Goal: Task Accomplishment & Management: Manage account settings

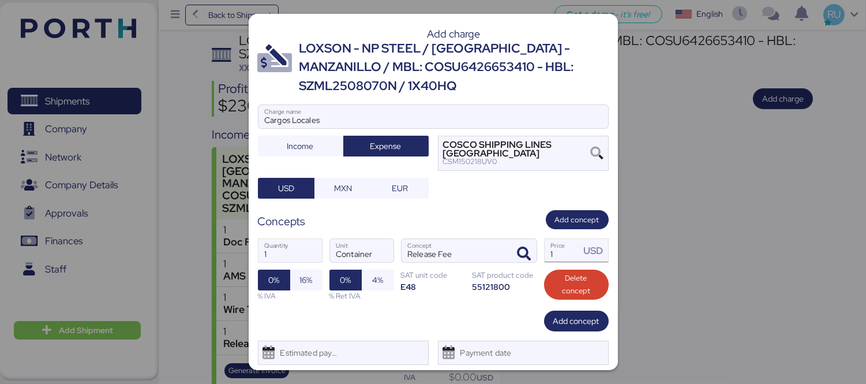
click at [548, 246] on input "1" at bounding box center [563, 250] width 36 height 23
type input "1"
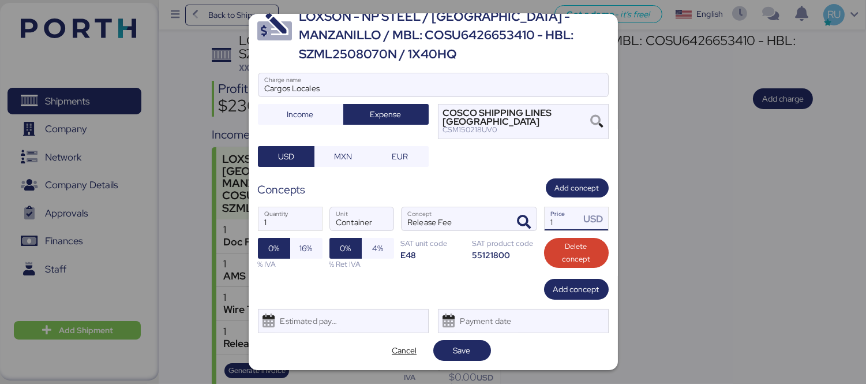
click at [457, 352] on span "Save" at bounding box center [461, 350] width 17 height 14
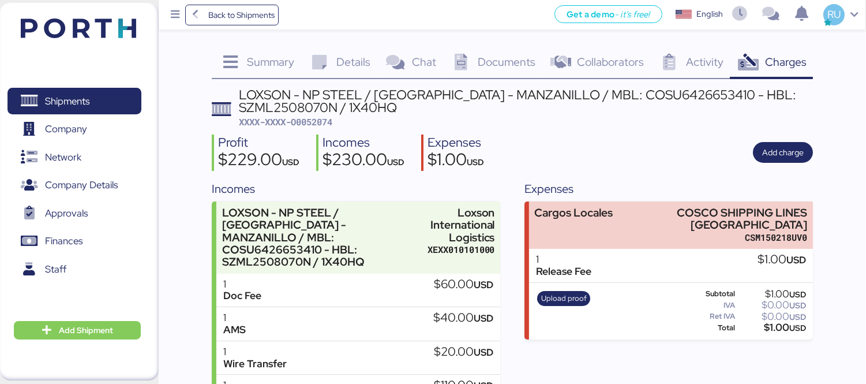
click at [302, 119] on span "XXXX-XXXX-O0052074" at bounding box center [285, 122] width 93 height 12
click at [302, 122] on span "XXXX-XXXX-O0052074" at bounding box center [285, 122] width 93 height 12
copy span "O0052074"
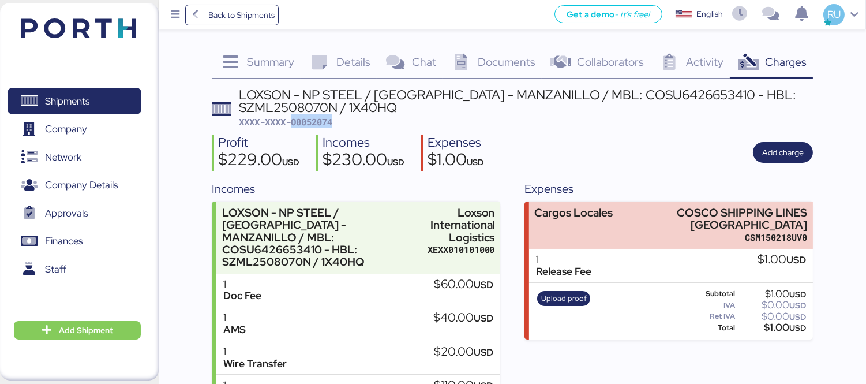
click at [620, 127] on div "LOXSON - NP STEEL / [GEOGRAPHIC_DATA] - MANZANILLO / MBL: COSU6426653410 - HBL:…" at bounding box center [526, 108] width 574 height 40
click at [118, 25] on img at bounding box center [78, 28] width 115 height 20
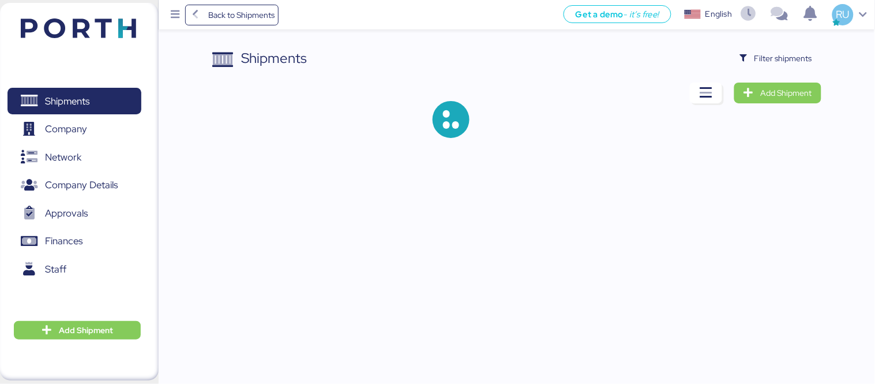
click at [725, 62] on div "Shipments Filter shipments" at bounding box center [516, 58] width 609 height 21
click at [761, 59] on span "Filter shipments" at bounding box center [784, 58] width 58 height 14
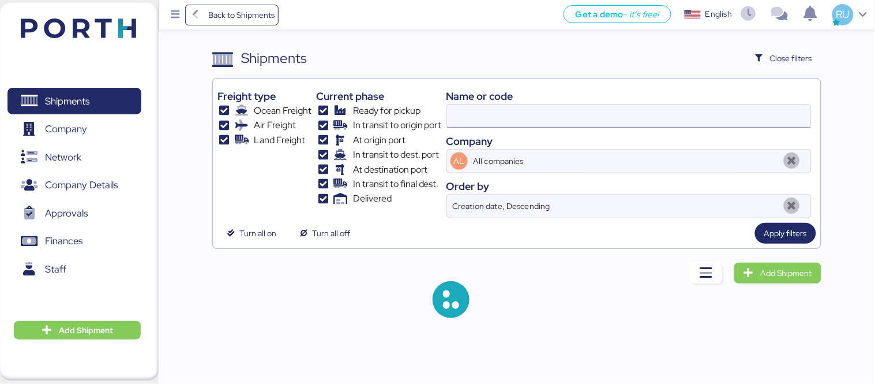
click at [568, 104] on div "Name or code Company AL All companies Order by Creation date, Descending" at bounding box center [629, 150] width 365 height 135
click at [571, 108] on input at bounding box center [629, 115] width 364 height 23
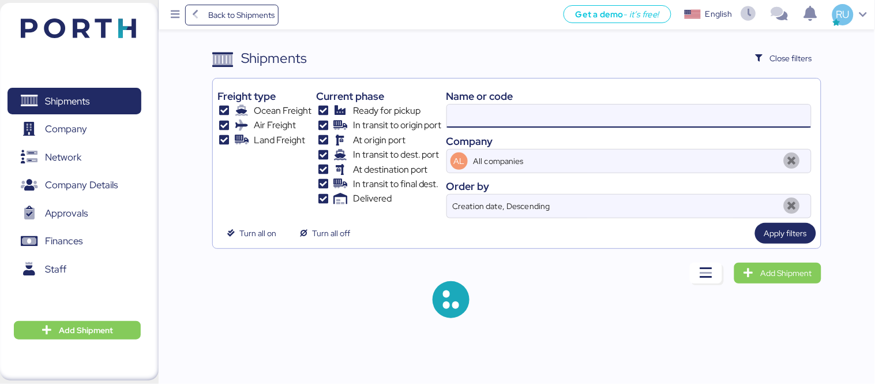
paste input "O0052074"
type input "O0052074"
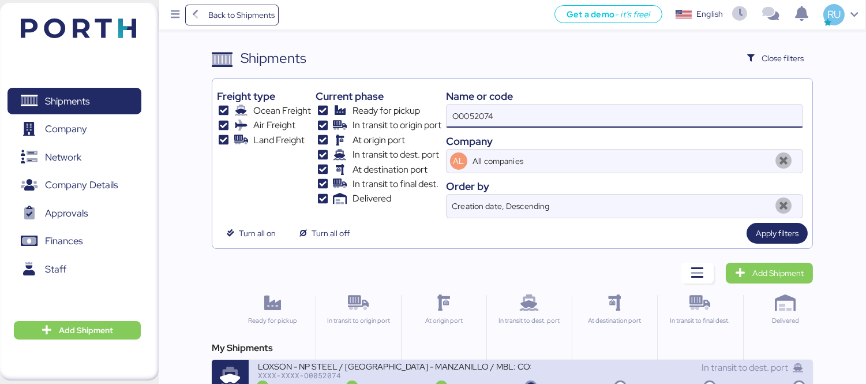
click at [454, 380] on div "LOXSON - NP STEEL / [GEOGRAPHIC_DATA] - MANZANILLO / MBL: COSU6426653410 - HBL:…" at bounding box center [394, 373] width 273 height 25
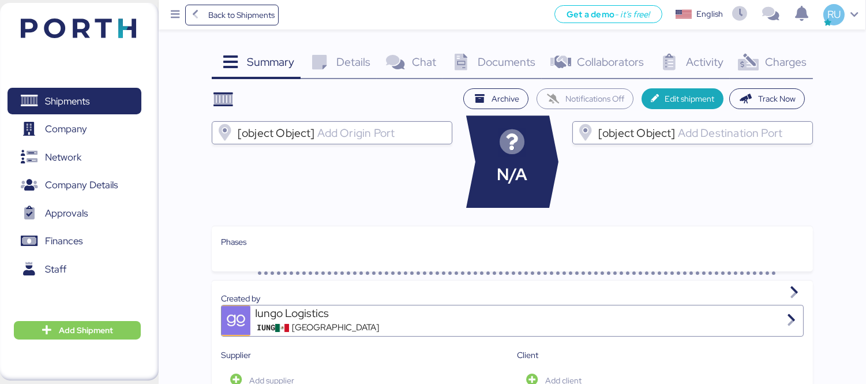
click at [751, 54] on icon at bounding box center [748, 62] width 25 height 17
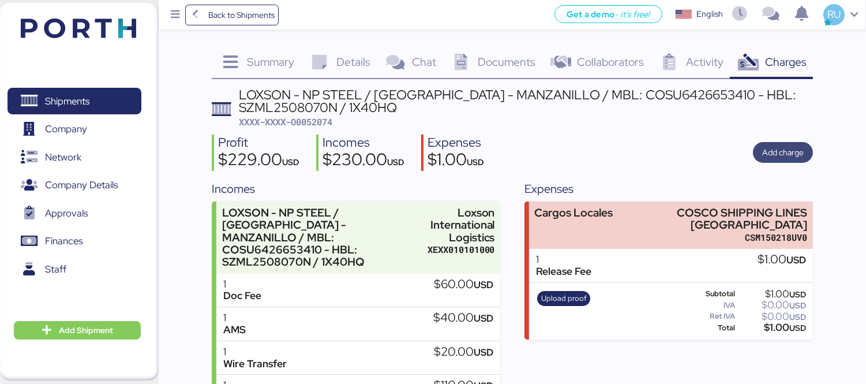
click at [790, 154] on span "Add charge" at bounding box center [783, 152] width 42 height 14
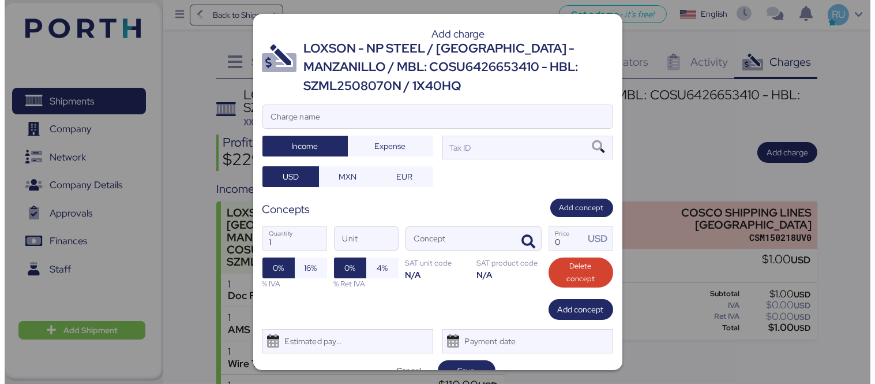
scroll to position [20, 0]
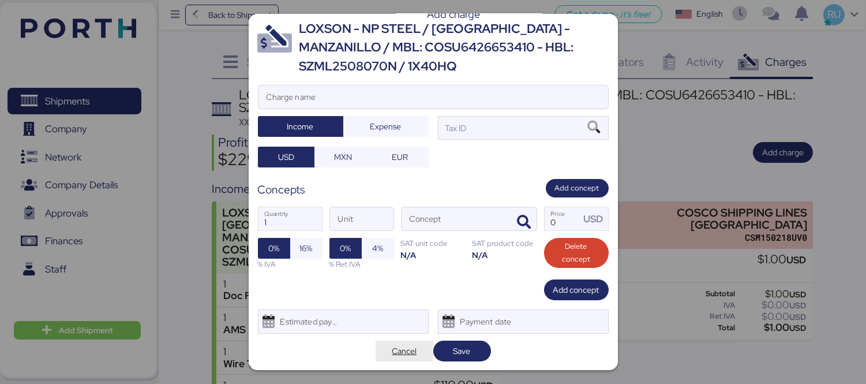
click at [395, 351] on span "Cancel" at bounding box center [404, 351] width 25 height 14
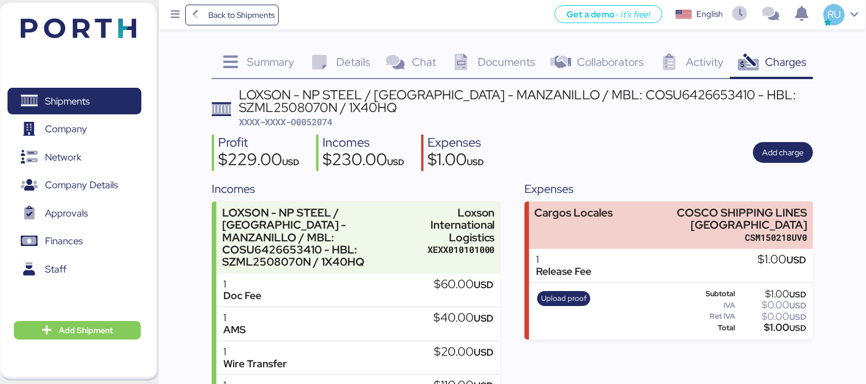
click at [49, 3] on div "Shipments 0 Company 0 Network 0 Company Details 0 Approvals 0 Finances 0 Staff …" at bounding box center [79, 191] width 159 height 377
click at [60, 16] on header at bounding box center [61, 27] width 111 height 36
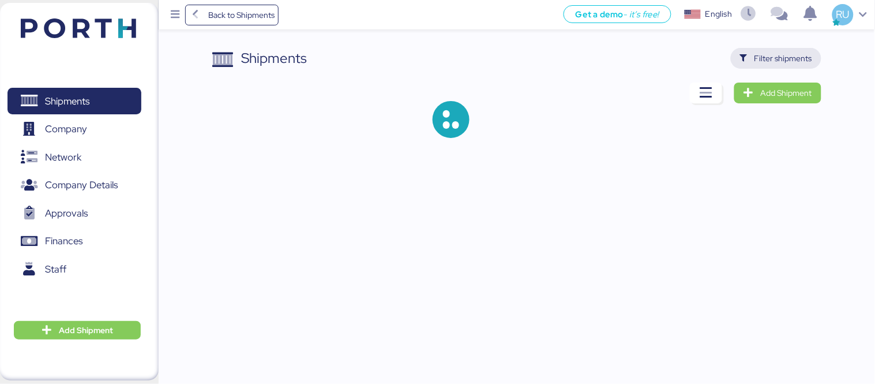
click at [789, 61] on span "Filter shipments" at bounding box center [784, 58] width 58 height 14
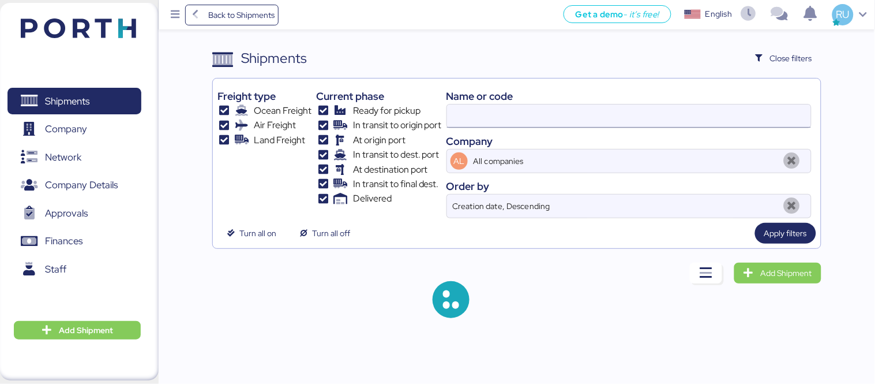
click at [659, 112] on input at bounding box center [629, 115] width 364 height 23
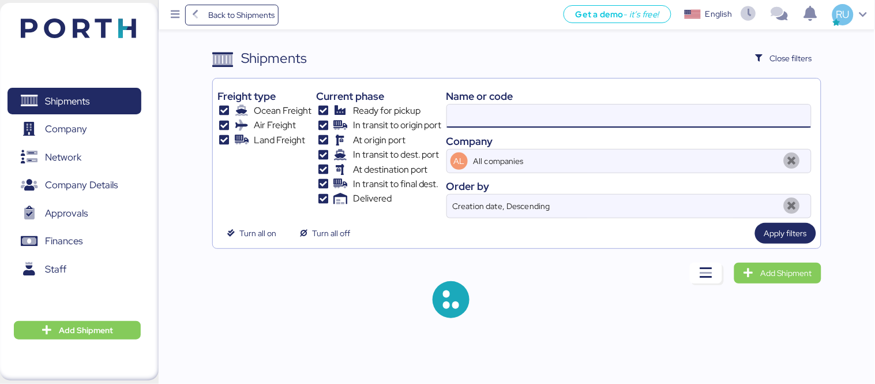
paste input "O0052074"
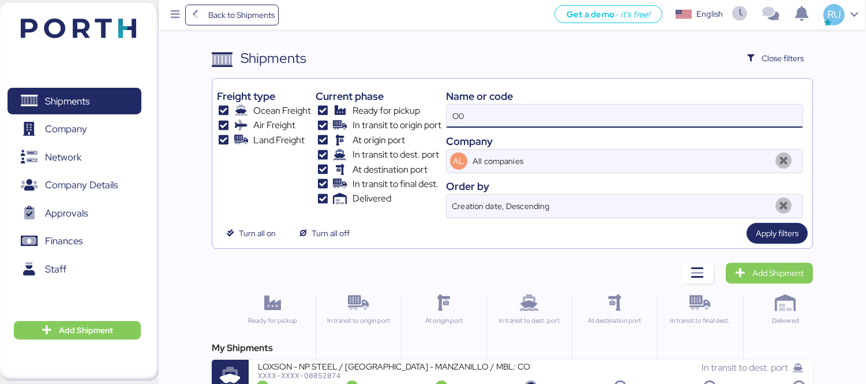
type input "O"
paste input "O0052003"
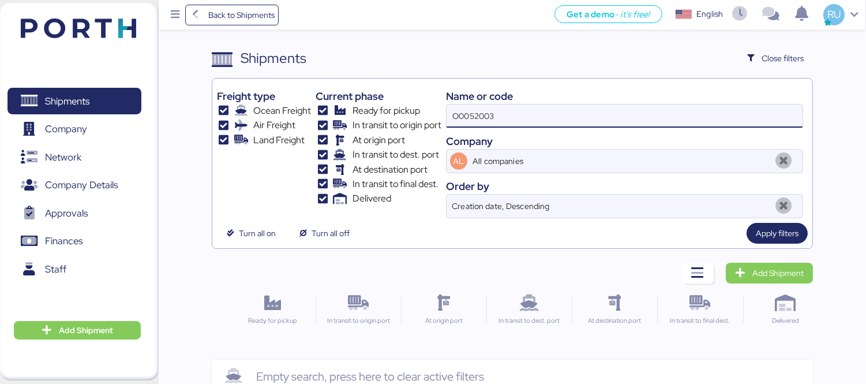
type input "O0052003"
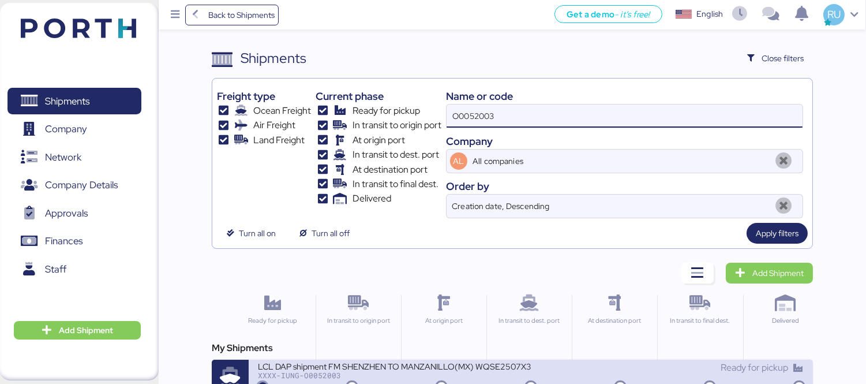
click at [328, 365] on div "LCL DAP shipment FM SHENZHEN TO MANZANILLO(MX) WQSE2507X35" at bounding box center [394, 366] width 273 height 10
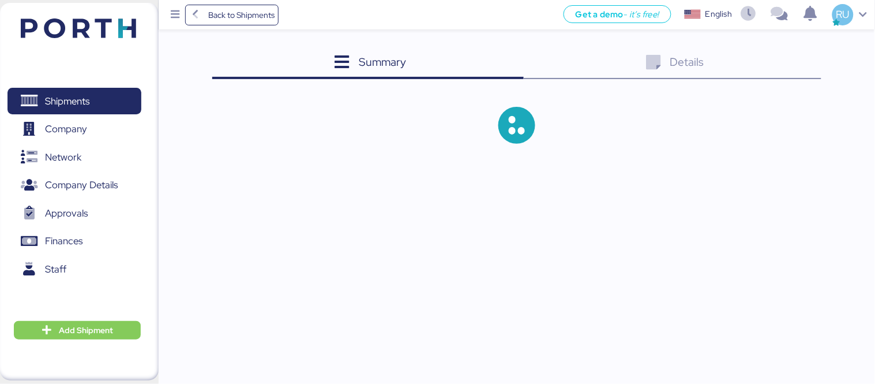
click at [328, 365] on div "Back to Shipments Get a demo - it’s free! Get a demo English Inglés English RU …" at bounding box center [437, 192] width 875 height 384
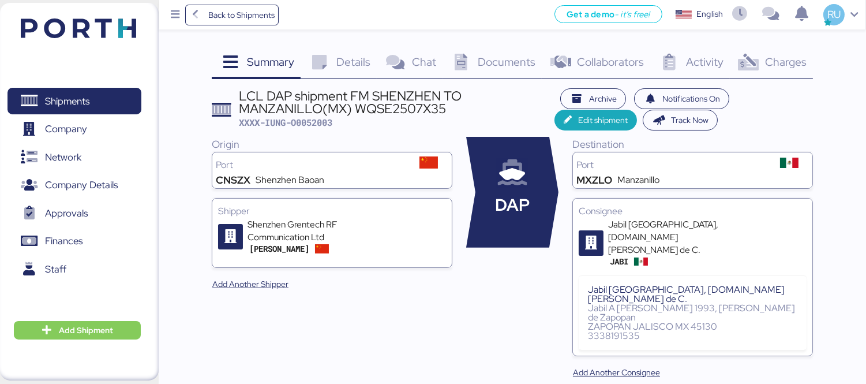
click at [783, 127] on div "Archive Notifications On Edit shipment Track Now" at bounding box center [683, 109] width 258 height 42
click at [766, 72] on div "Charges 0" at bounding box center [771, 63] width 83 height 31
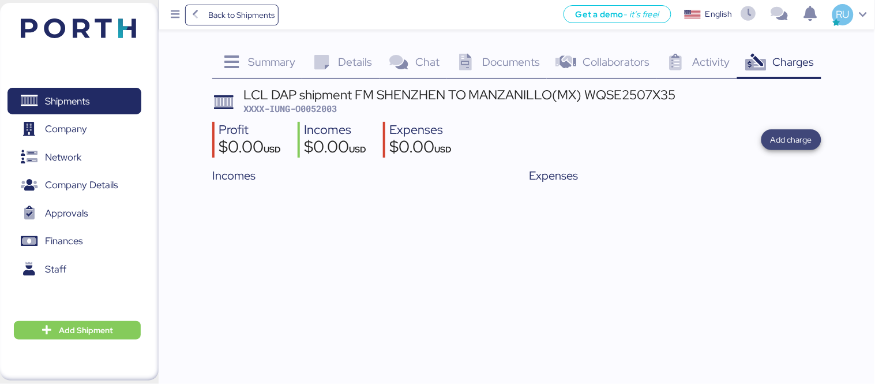
click at [776, 146] on span "Add charge" at bounding box center [792, 140] width 42 height 14
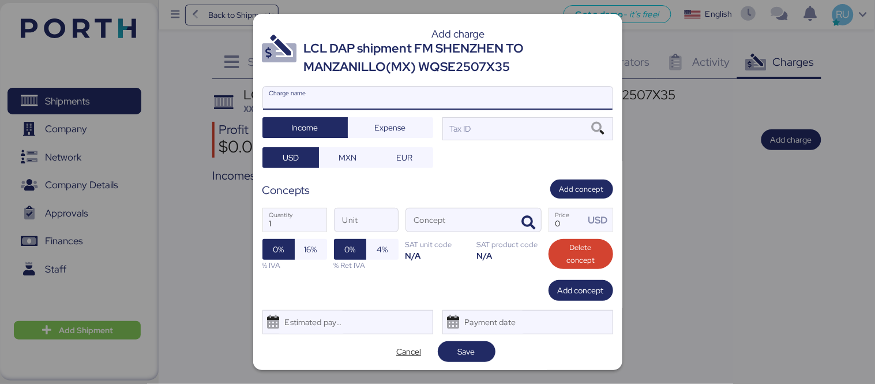
click at [500, 97] on input "Charge name" at bounding box center [438, 98] width 350 height 23
type input "[PERSON_NAME] TERRESTRE"
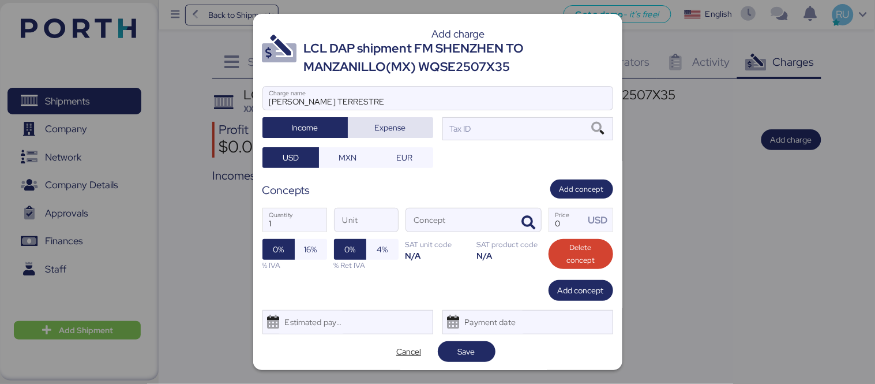
click at [407, 130] on span "Expense" at bounding box center [390, 127] width 67 height 16
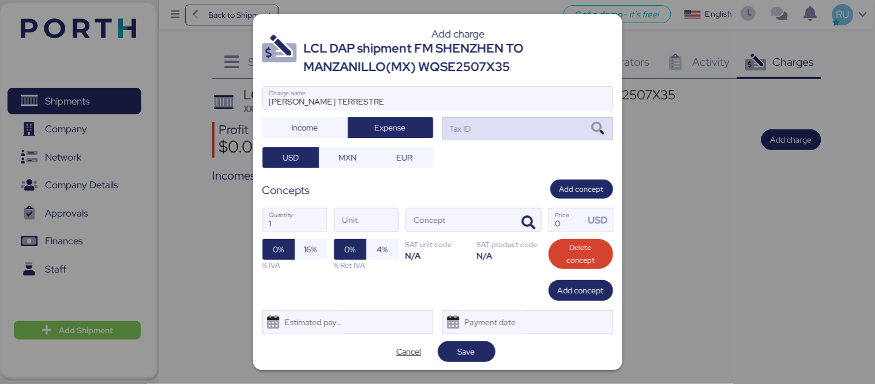
click at [465, 128] on div "Tax ID" at bounding box center [460, 128] width 24 height 13
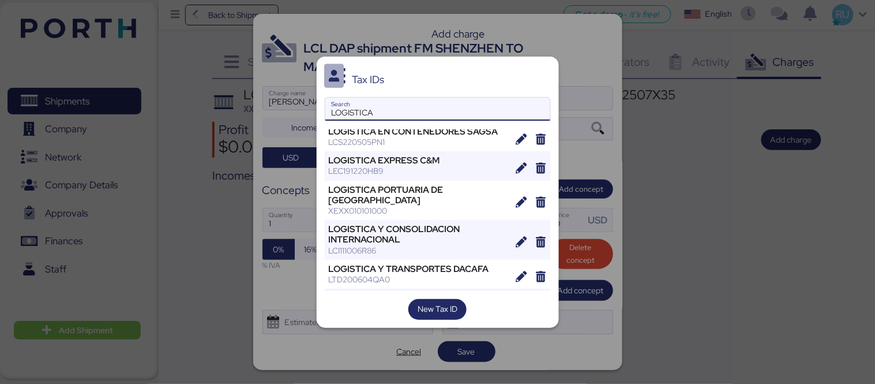
scroll to position [330, 0]
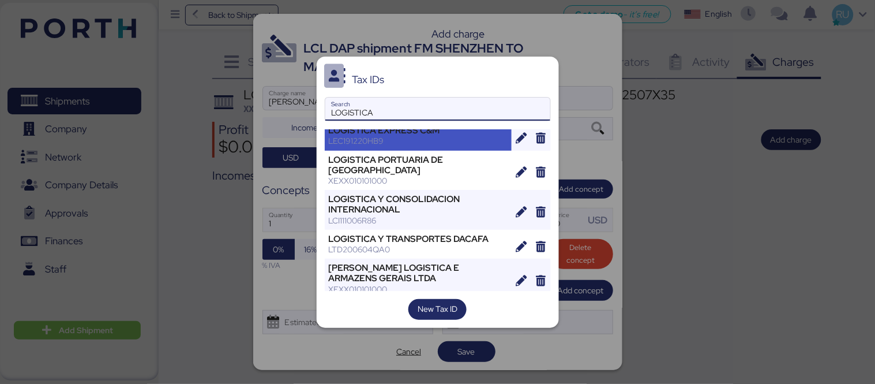
type input "LOGISTICA"
click at [430, 150] on div "LOGISTICA EXPRESS C&M LEC191220HB9" at bounding box center [418, 135] width 187 height 29
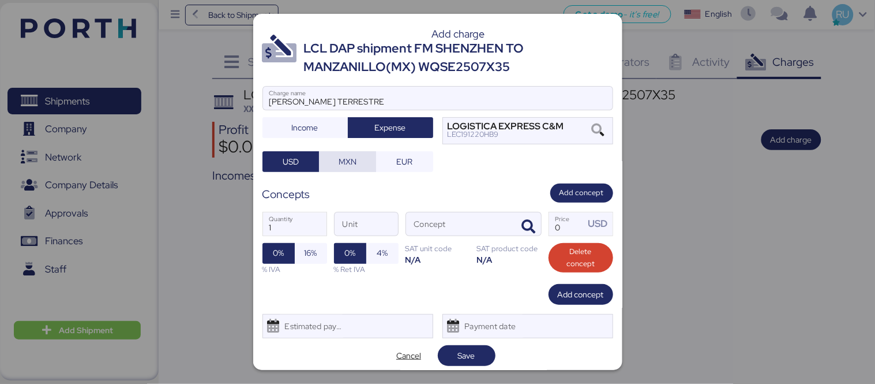
click at [354, 166] on span "MXN" at bounding box center [347, 161] width 39 height 16
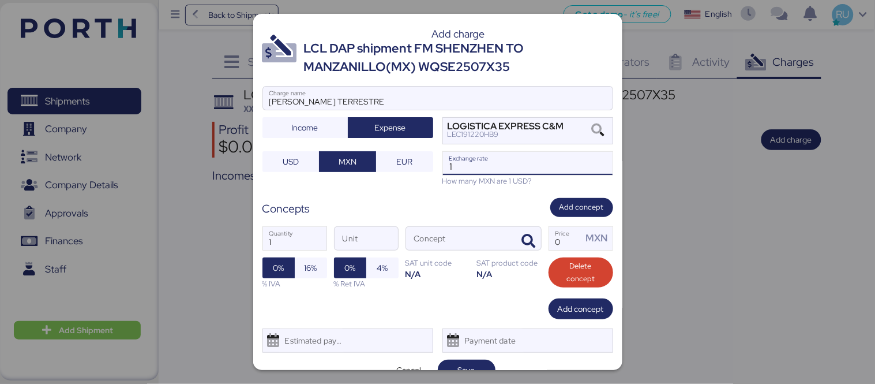
click at [456, 174] on input "1" at bounding box center [528, 163] width 170 height 23
type input "18.6"
click at [522, 234] on icon "button" at bounding box center [529, 241] width 14 height 14
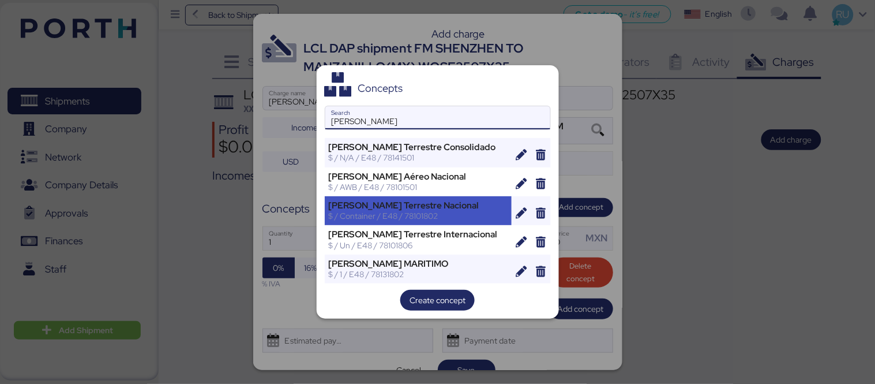
type input "[PERSON_NAME]"
click at [441, 211] on div "$ / Container / E48 / 78101802" at bounding box center [418, 216] width 179 height 10
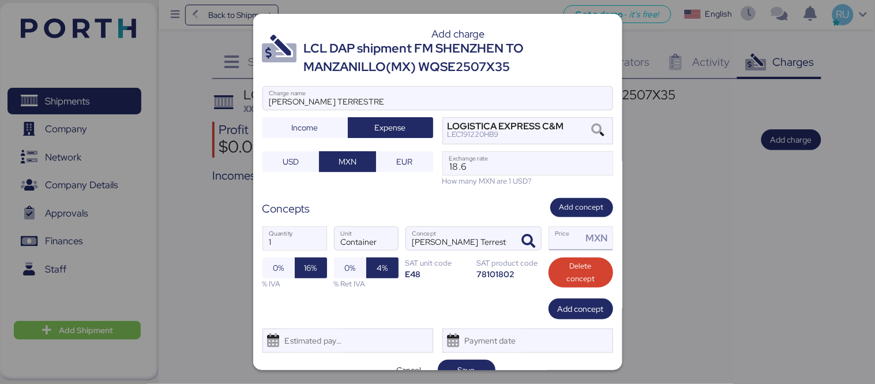
click at [552, 244] on input "Price MXN" at bounding box center [565, 238] width 33 height 23
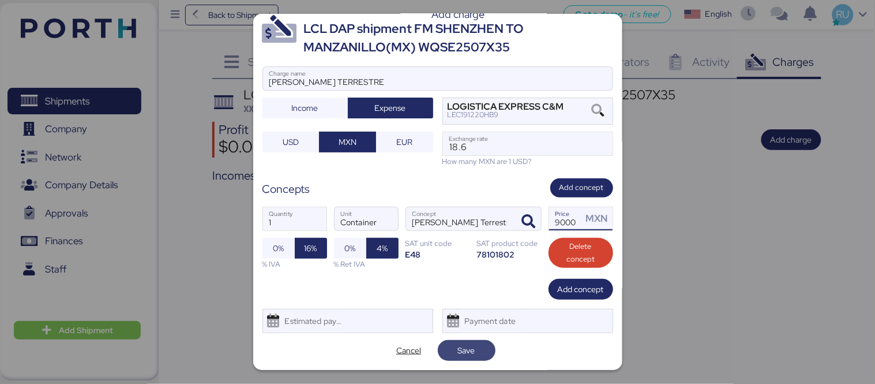
type input "19000"
click at [464, 344] on span "Save" at bounding box center [466, 350] width 17 height 14
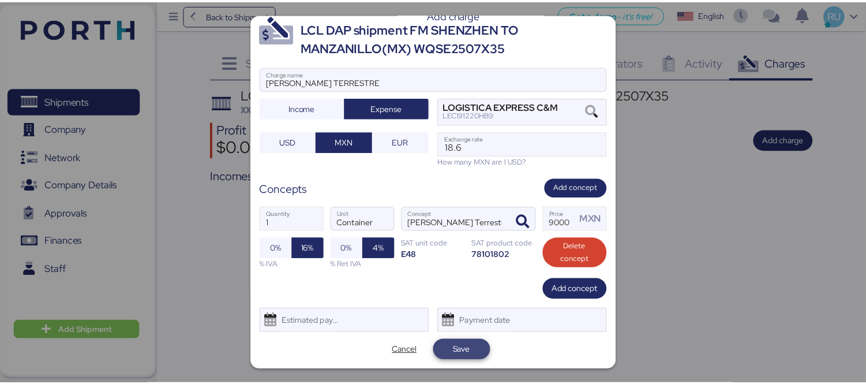
scroll to position [0, 0]
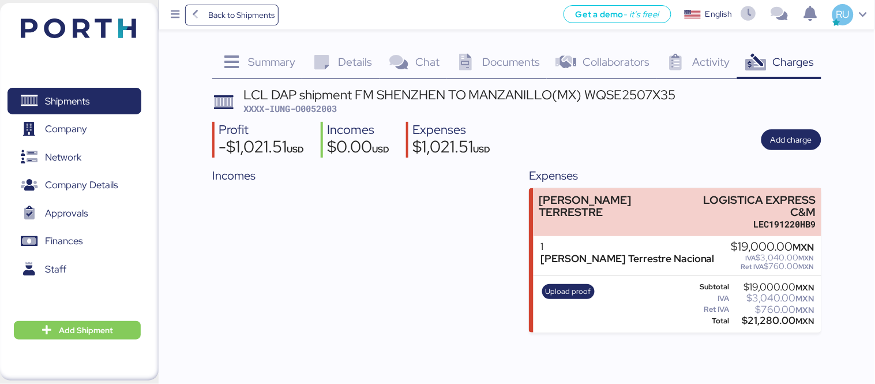
click at [324, 106] on span "XXXX-IUNG-O0052003" at bounding box center [289, 109] width 93 height 12
copy span "O0052003"
click at [108, 35] on img at bounding box center [78, 28] width 115 height 20
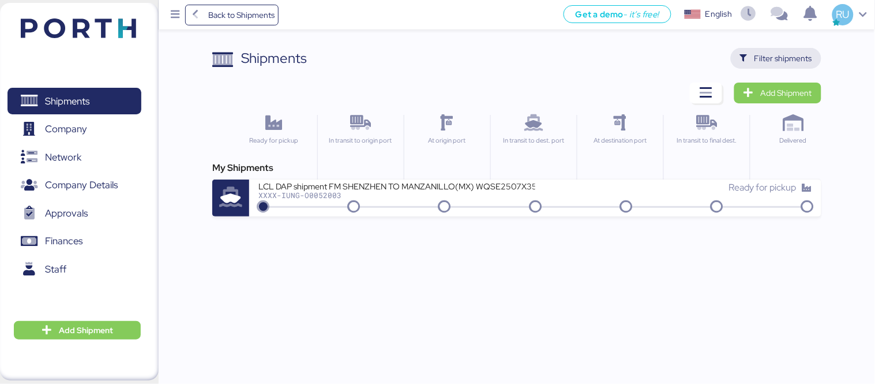
click at [795, 61] on span "Filter shipments" at bounding box center [784, 58] width 58 height 14
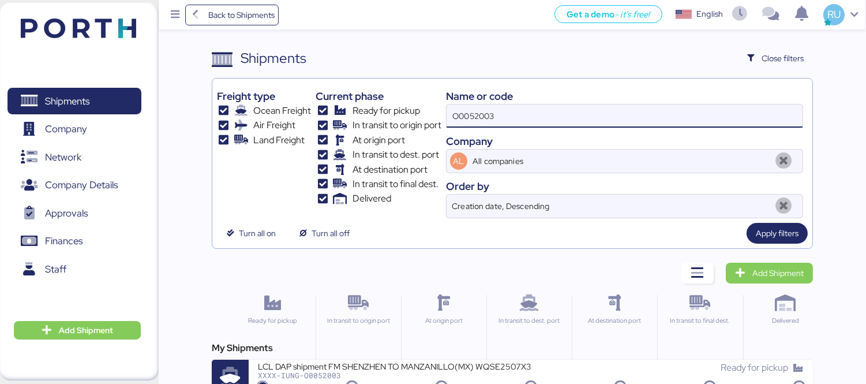
click at [701, 111] on input "O0052003" at bounding box center [625, 115] width 356 height 23
type input "O"
paste input "O0052003"
type input "O0052003"
click at [701, 111] on input "O0052003" at bounding box center [625, 115] width 356 height 23
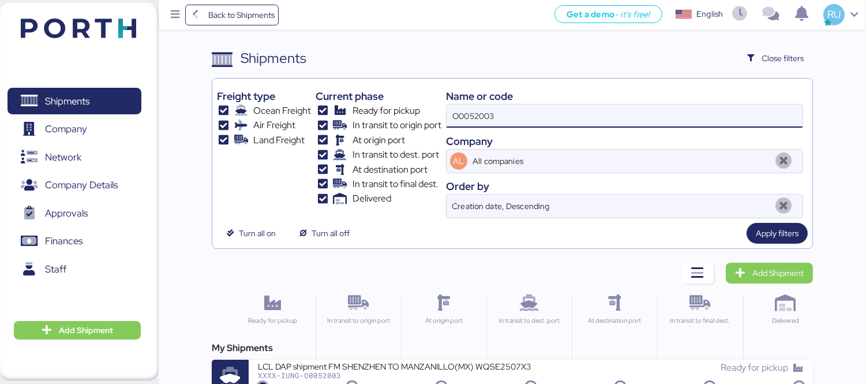
click at [701, 113] on input "O0052003" at bounding box center [625, 115] width 356 height 23
paste input "O0052003"
type input "O"
paste input "O0052013"
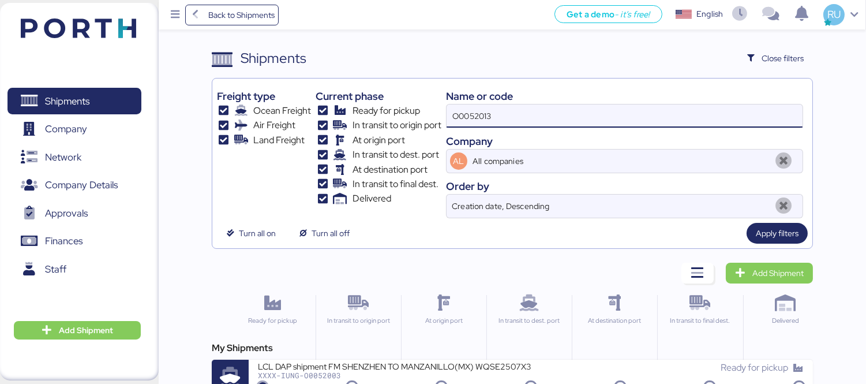
type input "O0052013"
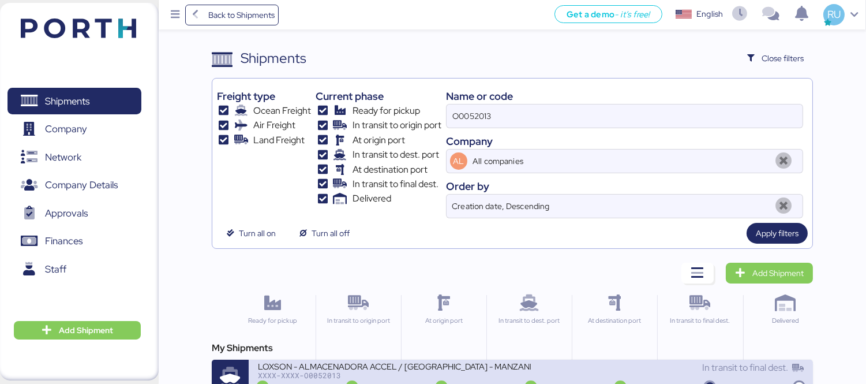
click at [460, 370] on div "LOXSON - ALMACENADORA ACCEL / [GEOGRAPHIC_DATA] - MANZANILLO / MBL: COSU6425492…" at bounding box center [394, 366] width 273 height 10
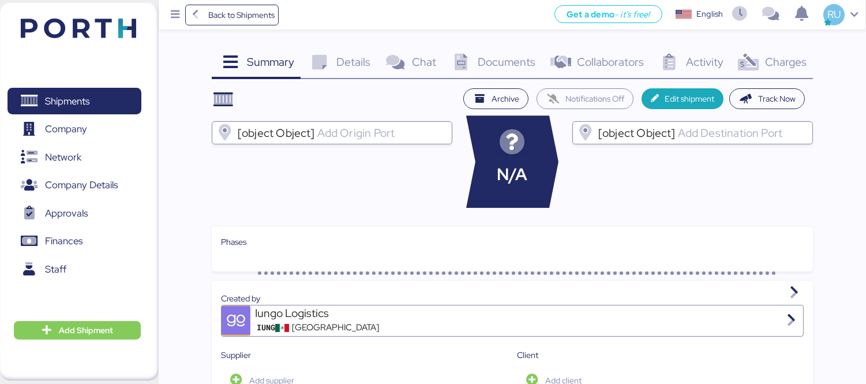
click at [770, 66] on span "Charges" at bounding box center [786, 61] width 42 height 15
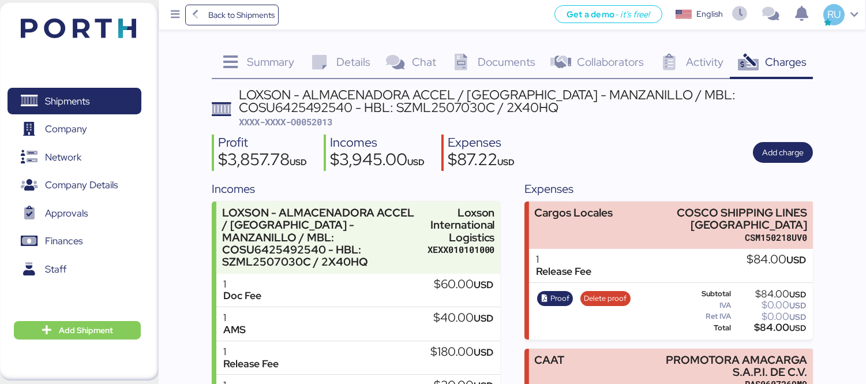
scroll to position [111, 0]
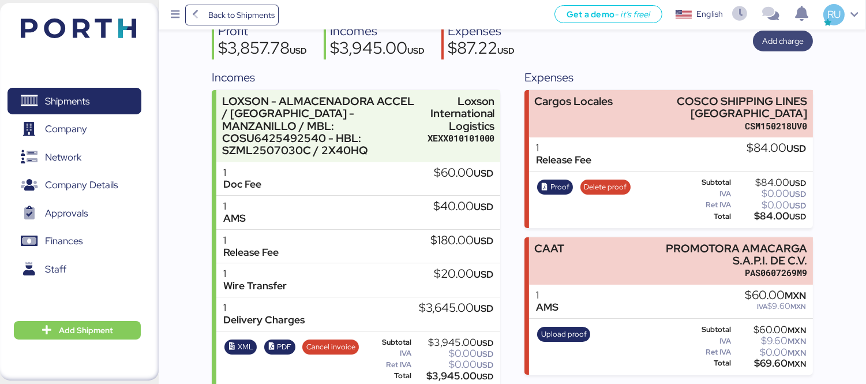
click at [792, 44] on span "Add charge" at bounding box center [783, 41] width 42 height 14
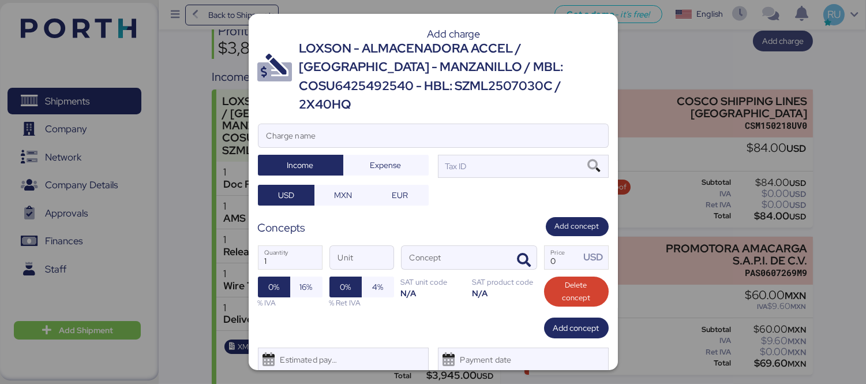
scroll to position [0, 0]
click at [531, 124] on input "Charge name" at bounding box center [433, 135] width 350 height 23
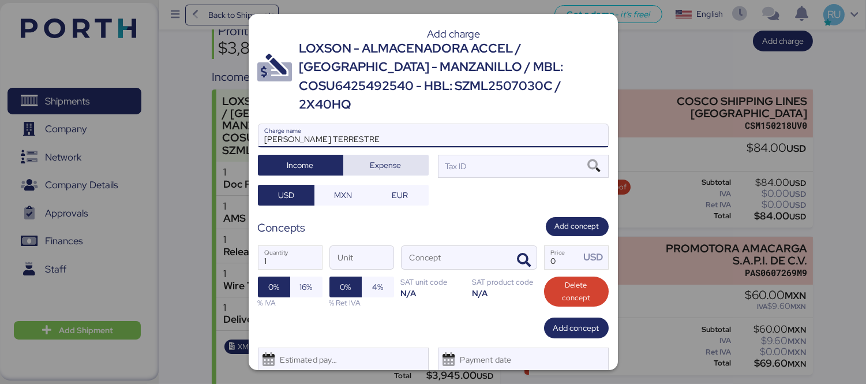
type input "[PERSON_NAME] TERRESTRE"
click at [406, 157] on span "Expense" at bounding box center [385, 165] width 67 height 16
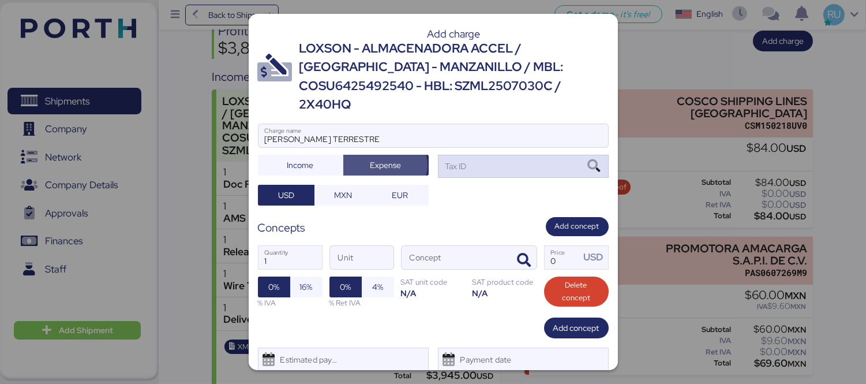
click at [473, 155] on div "Tax ID" at bounding box center [523, 166] width 171 height 23
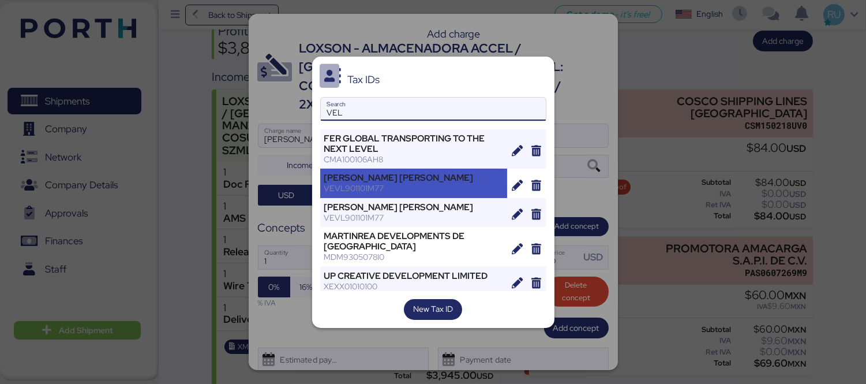
type input "VEL"
click at [466, 193] on div "VEVL901101M77" at bounding box center [413, 188] width 179 height 10
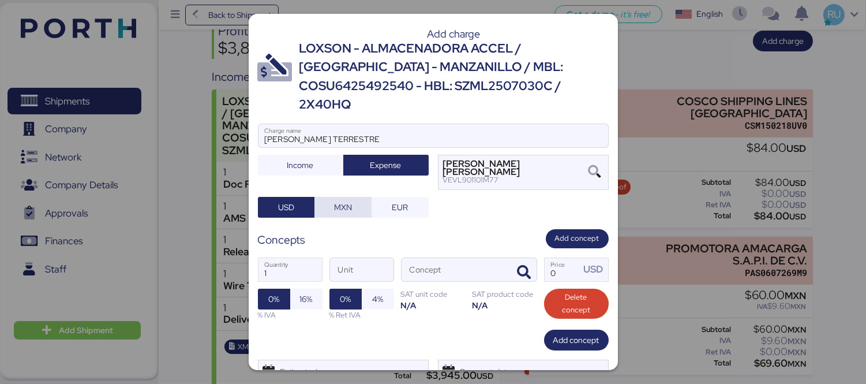
click at [350, 199] on span "MXN" at bounding box center [343, 207] width 39 height 16
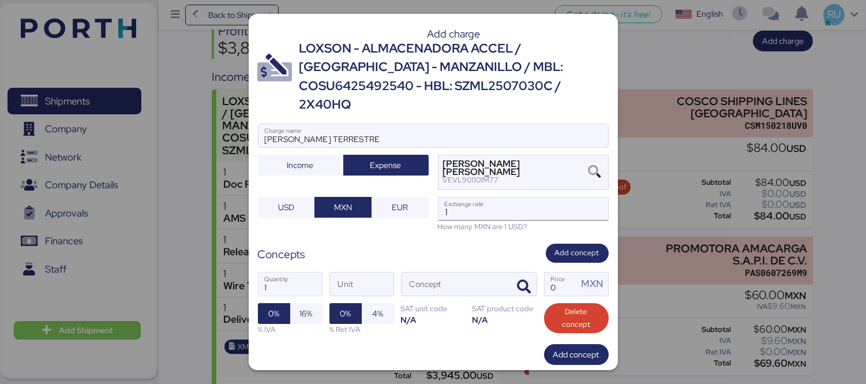
click at [459, 197] on input "1" at bounding box center [523, 208] width 170 height 23
type input "18.6"
click at [522, 280] on icon "button" at bounding box center [524, 287] width 14 height 14
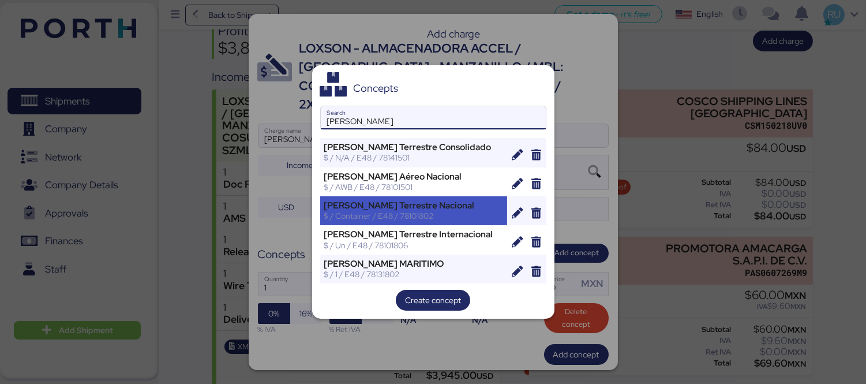
type input "[PERSON_NAME]"
click at [453, 215] on div "$ / Container / E48 / 78101802" at bounding box center [413, 216] width 179 height 10
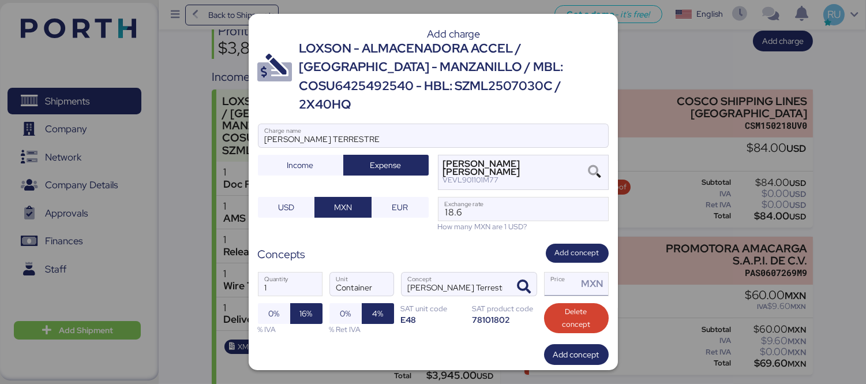
click at [554, 272] on input "Price MXN" at bounding box center [561, 283] width 33 height 23
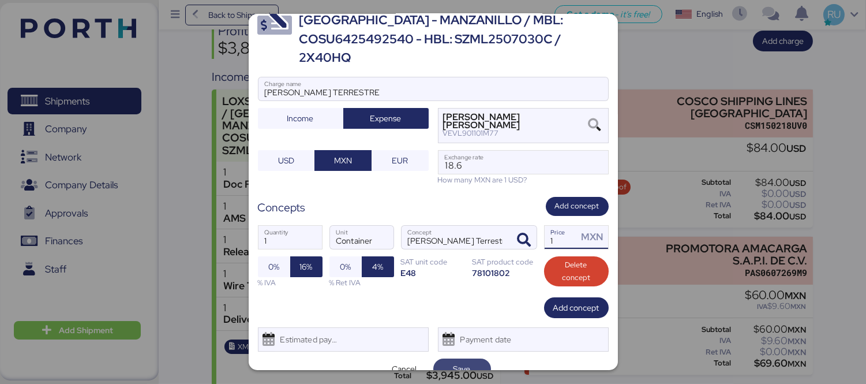
type input "1"
click at [454, 362] on span "Save" at bounding box center [461, 369] width 17 height 14
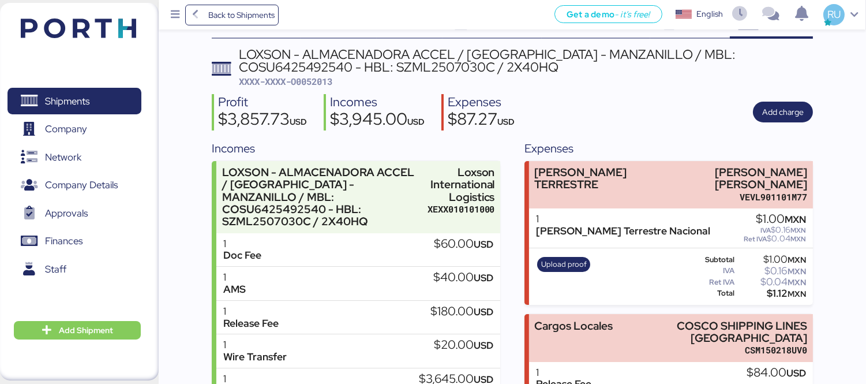
scroll to position [24, 0]
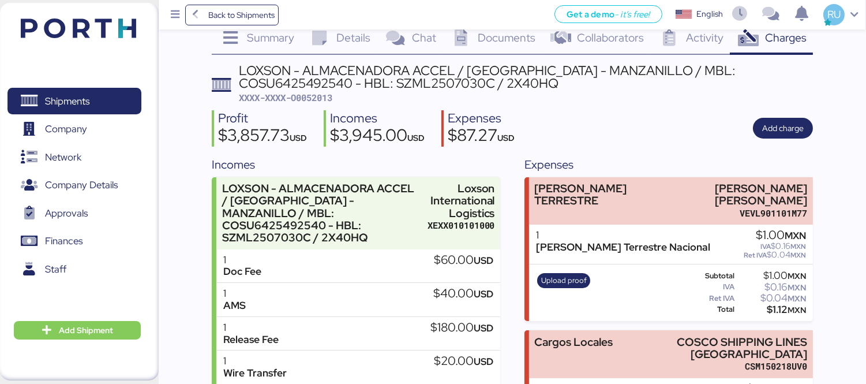
click at [102, 9] on header at bounding box center [61, 27] width 111 height 36
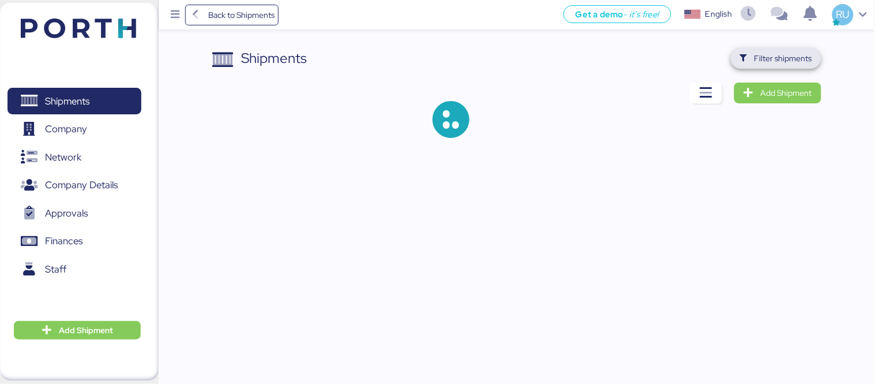
click span "Filter shipments"
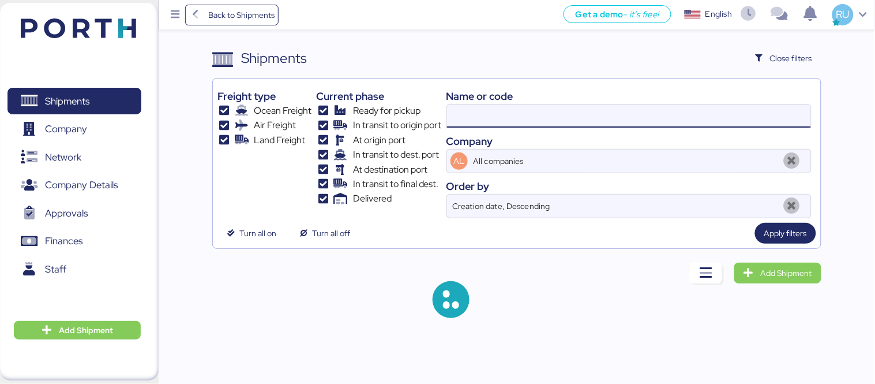
click input
paste input "O0051976"
type input "O0051976"
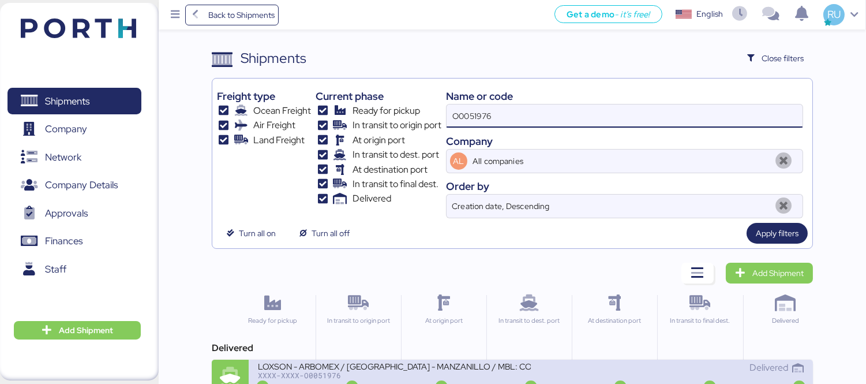
click div "XXXX-XXXX-O0051976"
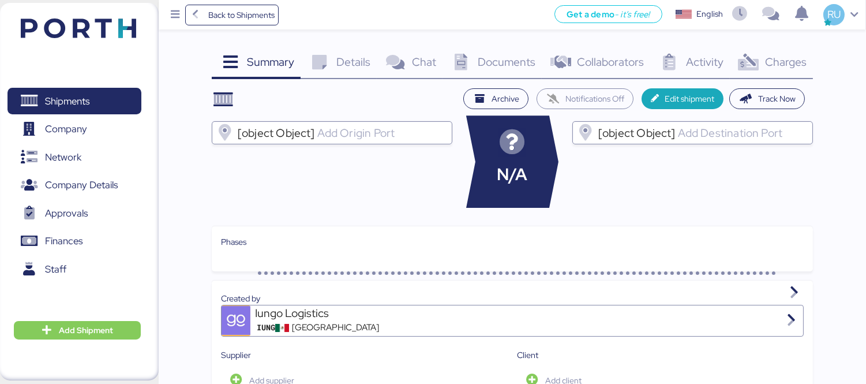
click div "Charges 0"
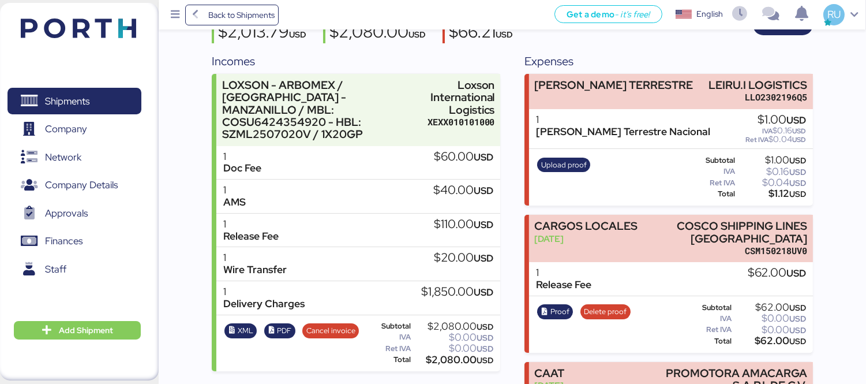
scroll to position [128, 0]
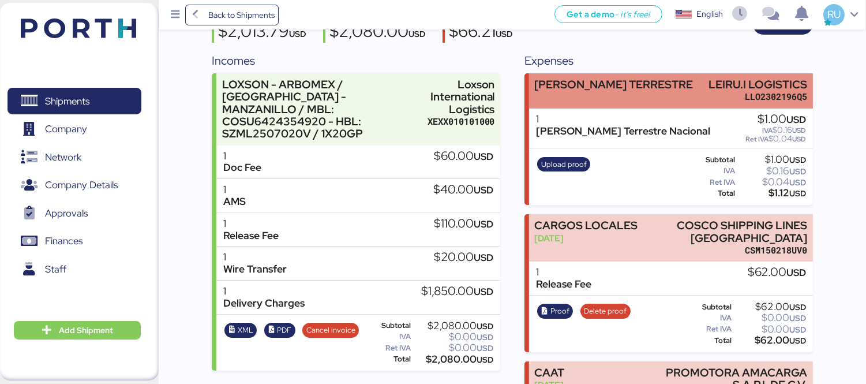
click div "[PERSON_NAME] TERRESTRE LEIRU.I LOGISTICS LLO2302196Q5"
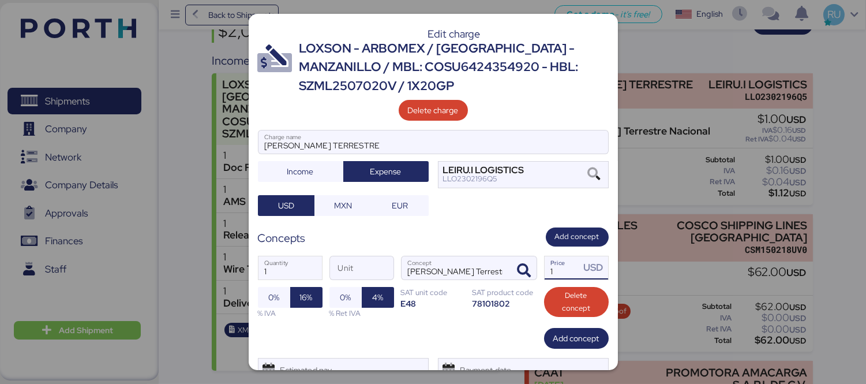
click input "1"
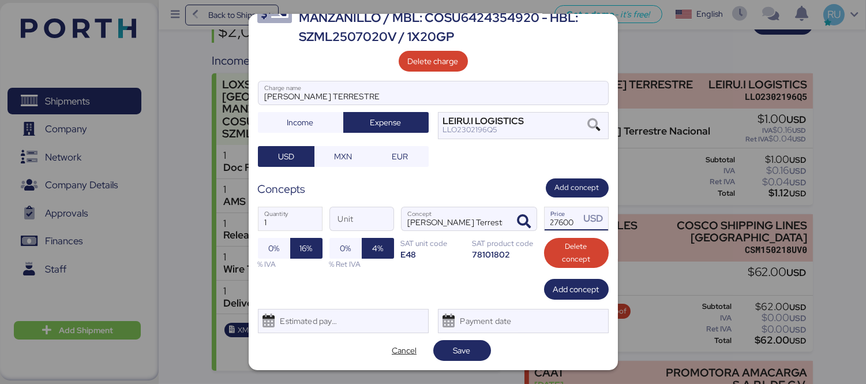
type input "27600"
click div "Edit charge LOXSON - ARBOMEX / [GEOGRAPHIC_DATA] - MANZANILLO / MBL: COSU642435…"
click span "Save"
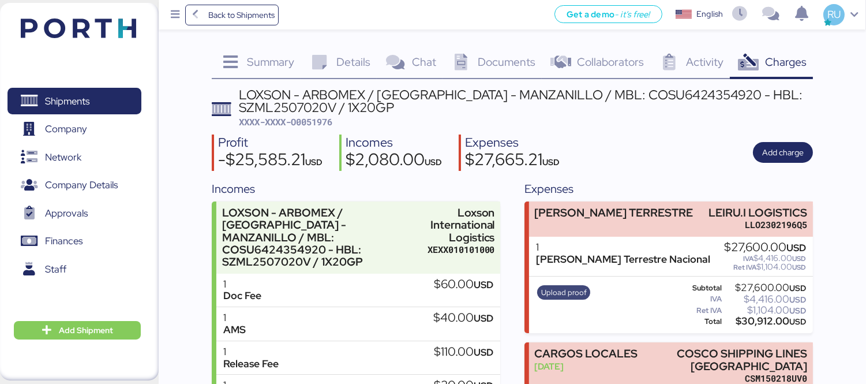
click span "Upload proof"
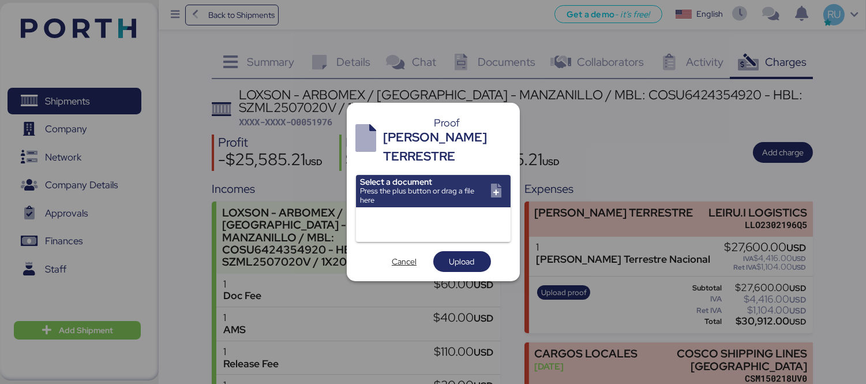
click input "file"
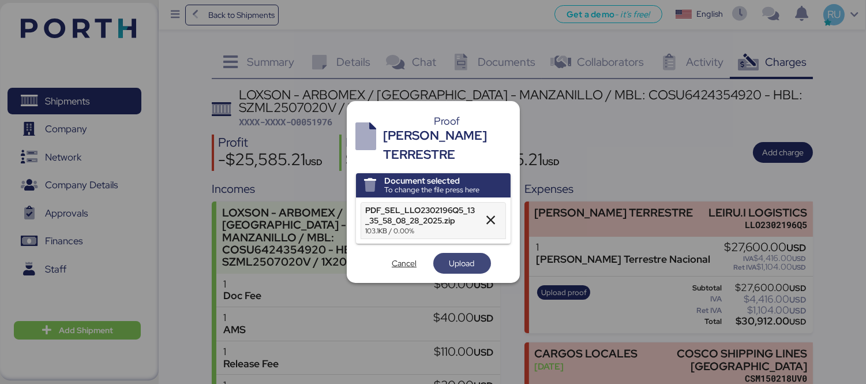
click span "Upload"
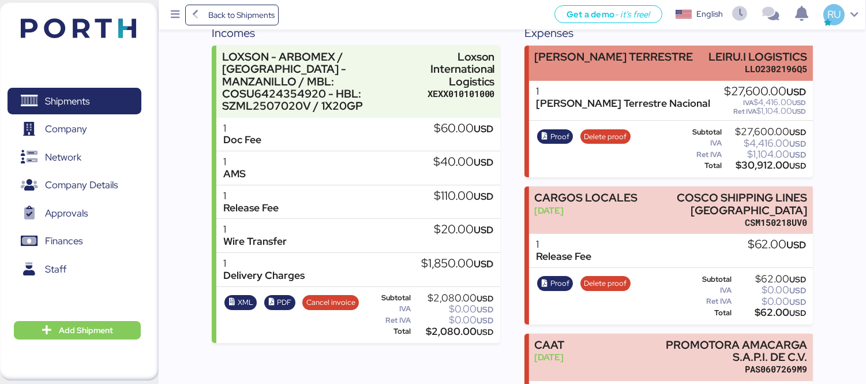
scroll to position [24, 0]
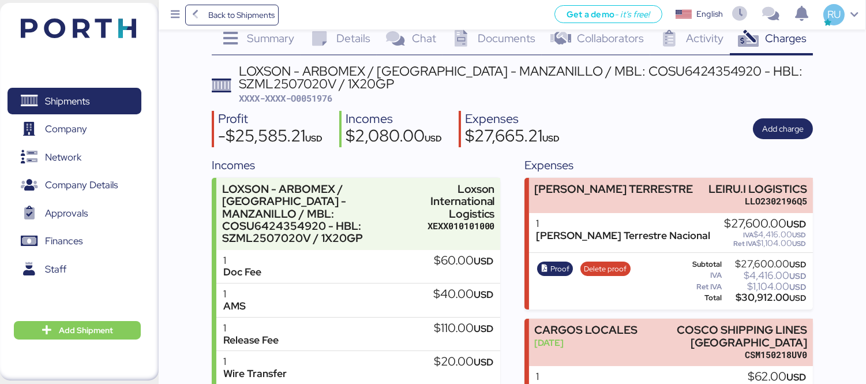
click span "XXXX-XXXX-O0051976"
